Goal: Complete application form

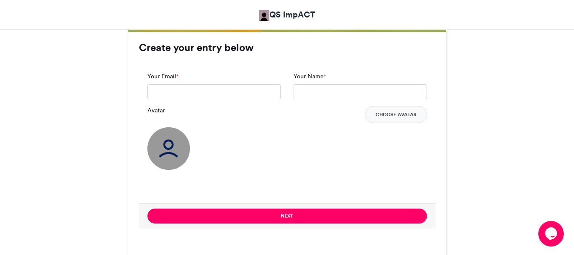
scroll to position [639, 0]
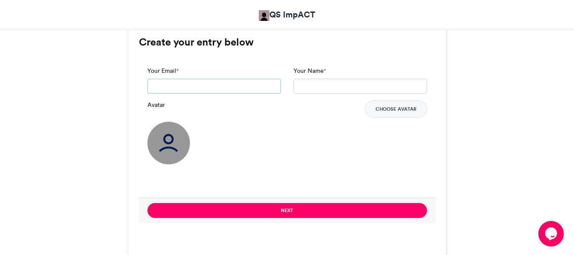
click at [240, 85] on input "Your Email *" at bounding box center [213, 86] width 133 height 15
type input "**********"
click at [322, 84] on input "Your Name *" at bounding box center [360, 86] width 133 height 15
type input "**********"
click at [177, 139] on img at bounding box center [168, 143] width 42 height 42
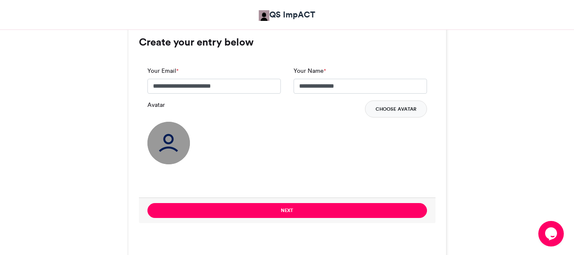
click at [393, 109] on button "Choose Avatar" at bounding box center [396, 108] width 62 height 17
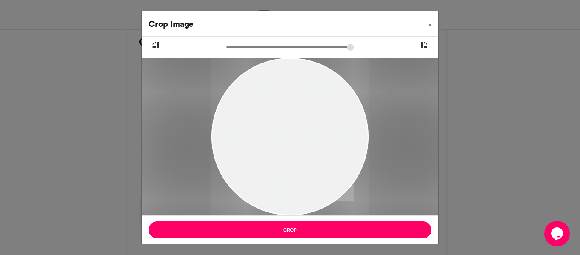
drag, startPoint x: 289, startPoint y: 122, endPoint x: 294, endPoint y: 154, distance: 31.9
click at [294, 154] on div at bounding box center [290, 156] width 157 height 196
click at [234, 48] on input "zoom" at bounding box center [290, 47] width 127 height 8
click at [232, 47] on input "zoom" at bounding box center [290, 47] width 127 height 8
drag, startPoint x: 283, startPoint y: 108, endPoint x: 286, endPoint y: 103, distance: 5.7
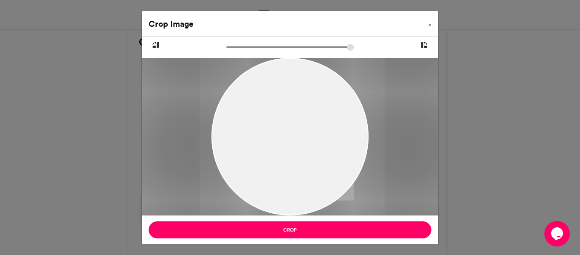
click at [286, 103] on div at bounding box center [292, 154] width 185 height 231
type input "******"
click at [231, 45] on input "zoom" at bounding box center [290, 47] width 127 height 8
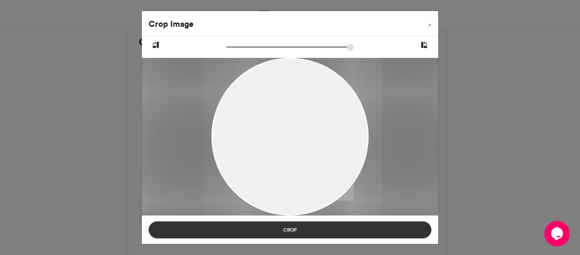
click at [291, 230] on button "Crop" at bounding box center [290, 229] width 283 height 17
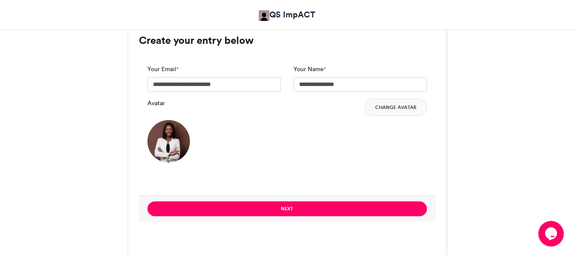
scroll to position [637, 0]
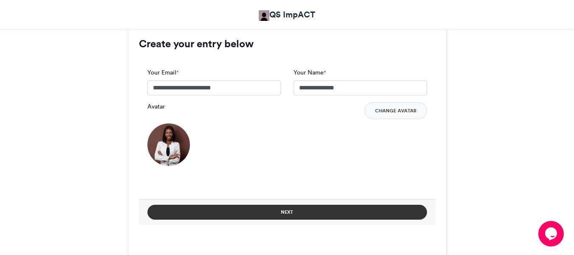
click at [348, 209] on button "Next" at bounding box center [287, 211] width 280 height 15
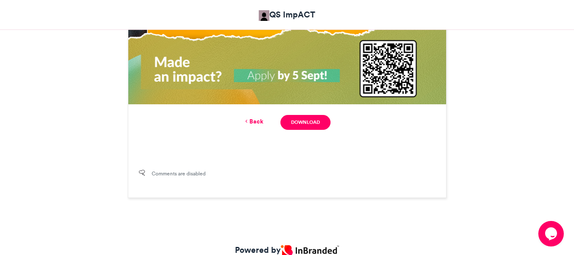
scroll to position [596, 0]
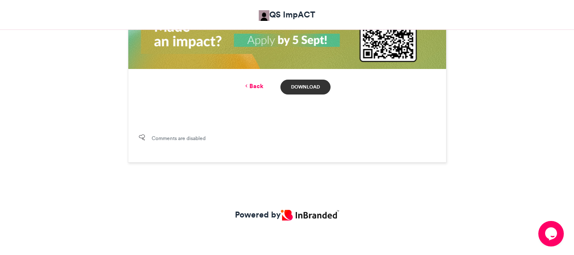
click at [320, 84] on link "Download" at bounding box center [305, 86] width 50 height 15
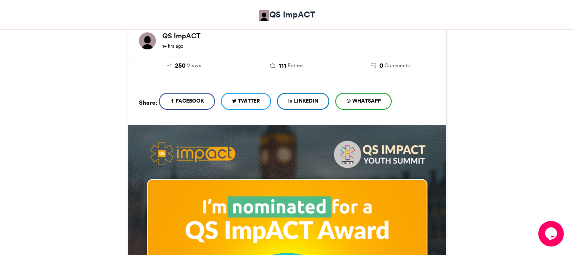
scroll to position [133, 0]
